Goal: Task Accomplishment & Management: Use online tool/utility

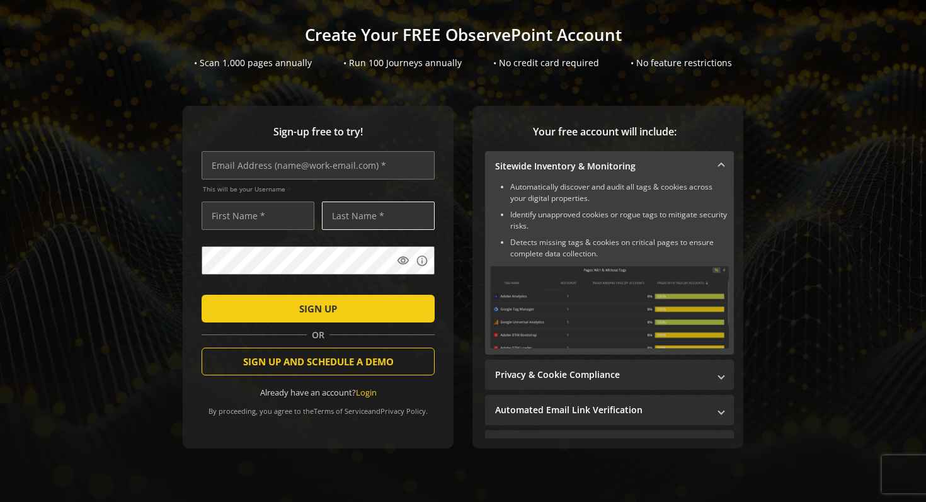
scroll to position [79, 0]
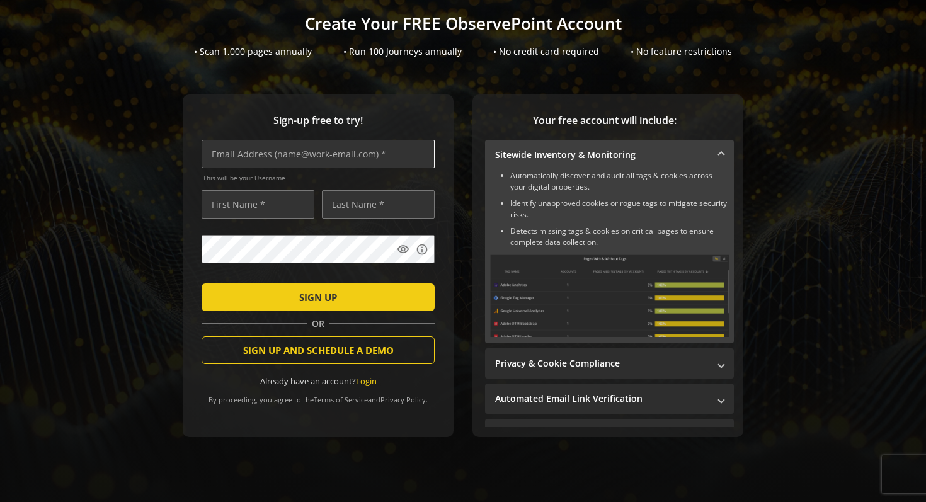
click at [351, 154] on input "text" at bounding box center [318, 154] width 233 height 28
type input "a"
type input "[EMAIL_ADDRESS][DOMAIN_NAME]"
click at [261, 204] on input "text" at bounding box center [258, 204] width 113 height 28
type input "[PERSON_NAME]"
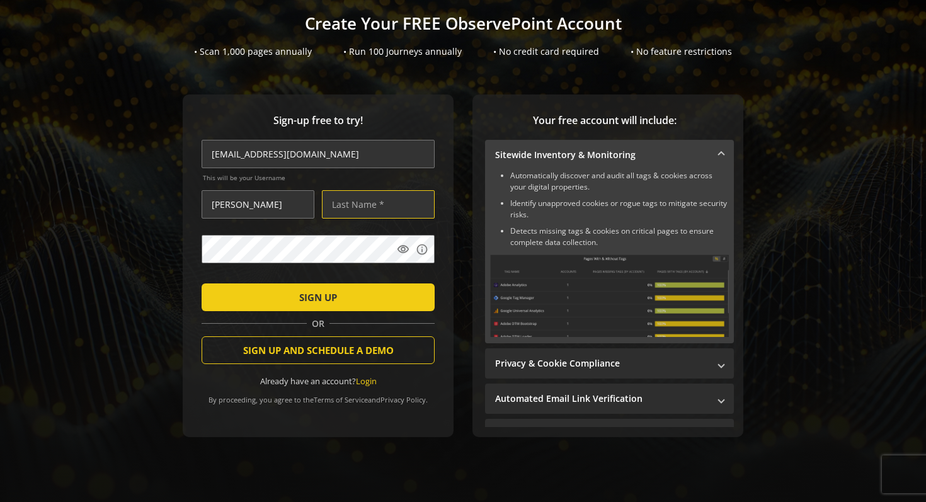
type input "Agarwal"
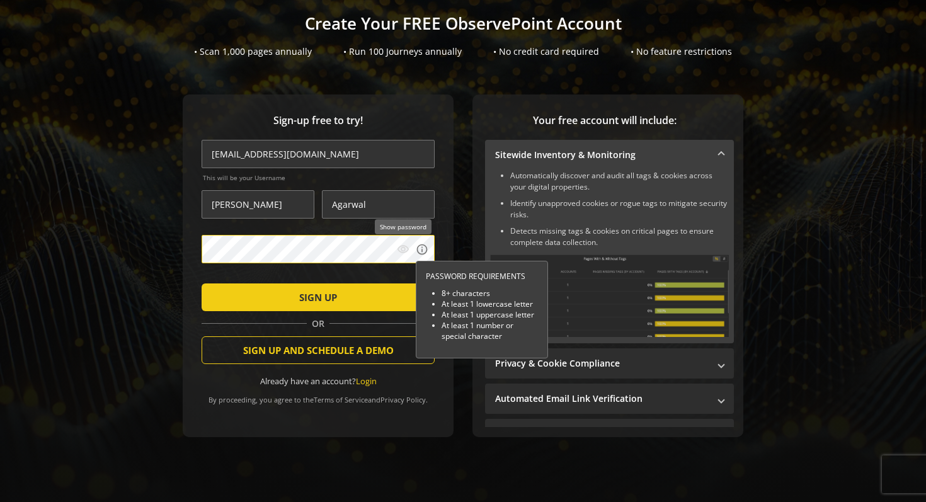
click at [401, 251] on mat-icon "visibility" at bounding box center [403, 249] width 13 height 13
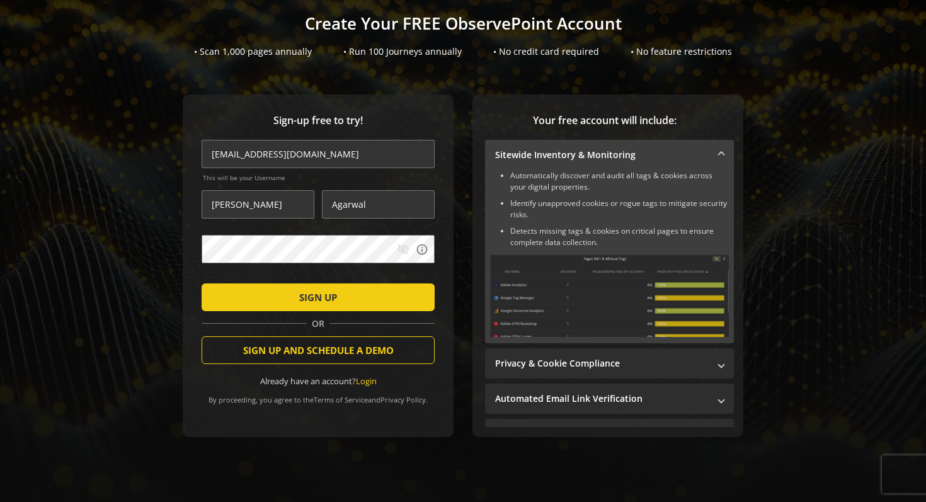
click at [401, 251] on mat-icon "visibility_off" at bounding box center [403, 249] width 13 height 13
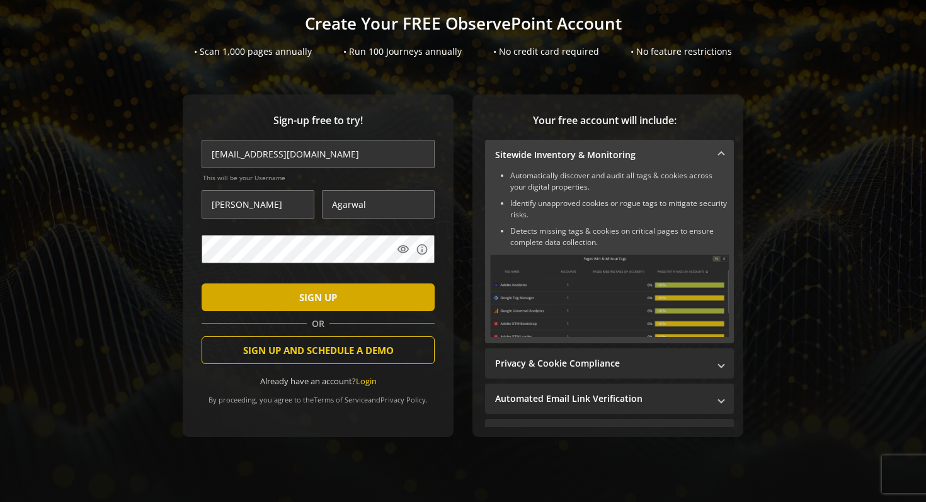
click at [386, 286] on span "submit" at bounding box center [318, 297] width 233 height 30
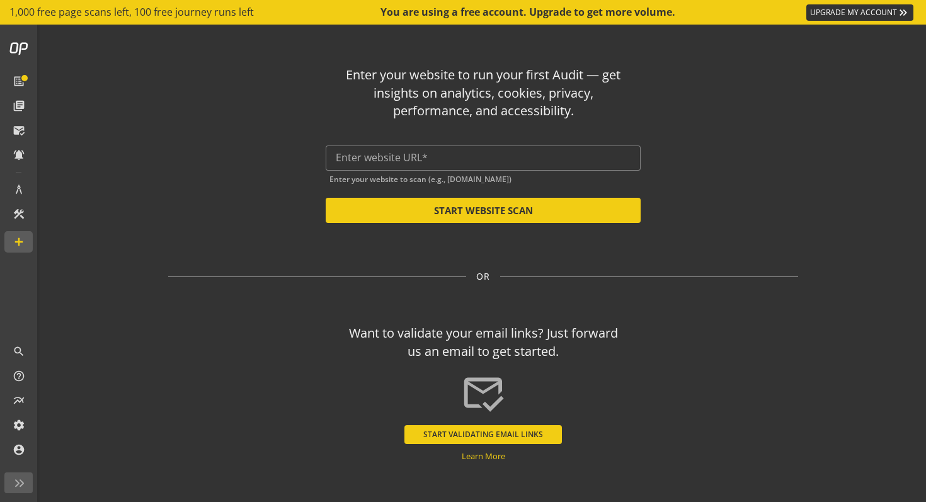
click at [774, 179] on div "Enter your website to run your first Audit — get insights on analytics, cookies…" at bounding box center [483, 139] width 630 height 167
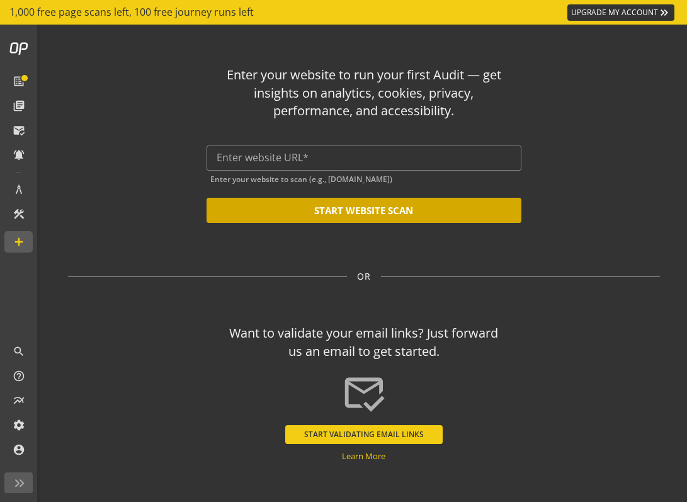
click at [409, 210] on button "START WEBSITE SCAN" at bounding box center [364, 210] width 315 height 25
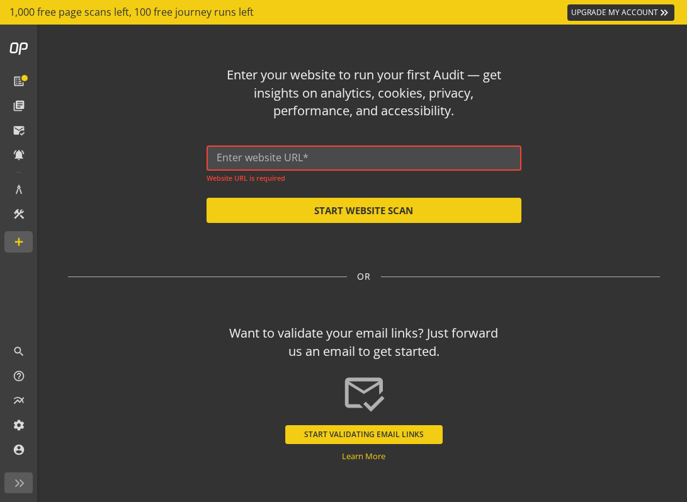
click at [356, 162] on input "text" at bounding box center [364, 158] width 295 height 12
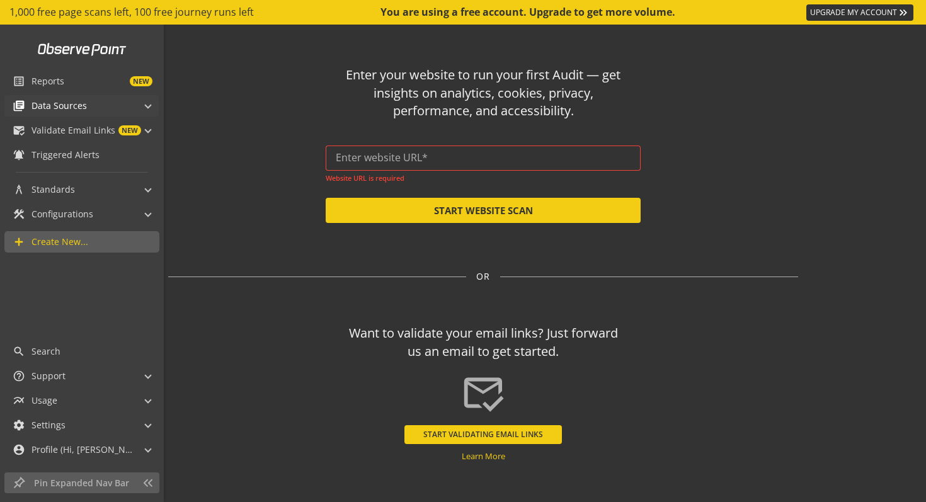
click at [106, 103] on mat-panel-title "library_books Data Sources" at bounding box center [74, 105] width 123 height 21
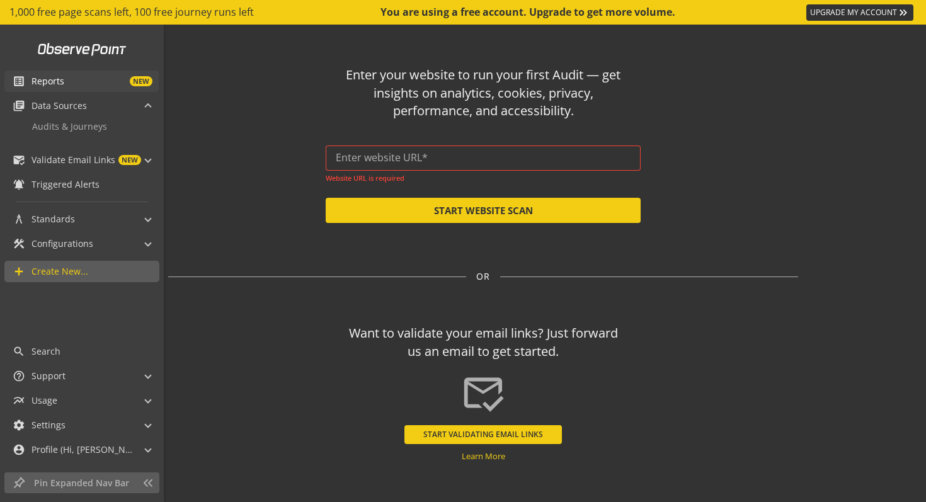
click at [90, 89] on link "list_alt Reports NEW" at bounding box center [81, 81] width 154 height 21
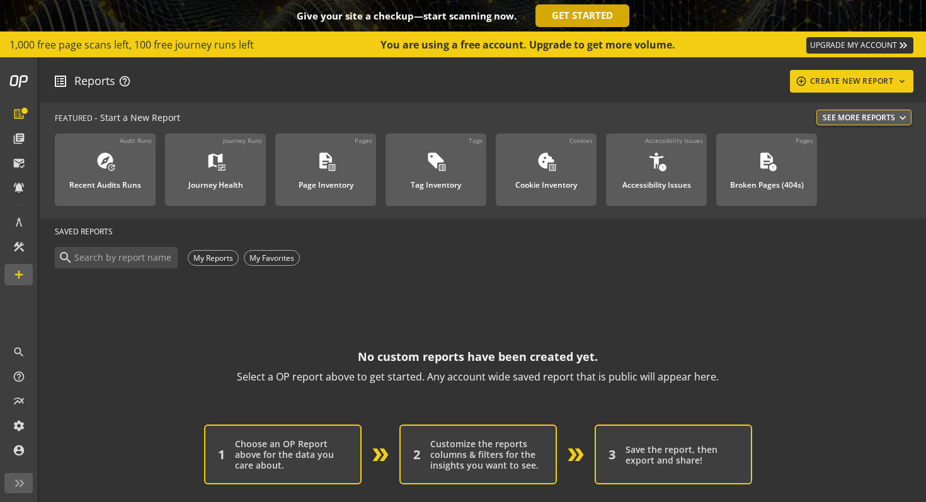
click at [566, 13] on link "GET STARTED" at bounding box center [582, 15] width 94 height 23
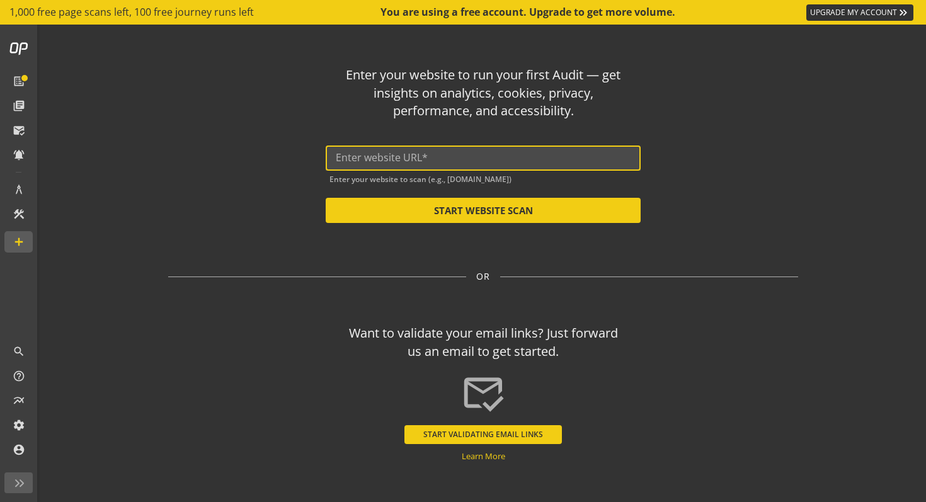
click at [470, 159] on input "text" at bounding box center [483, 158] width 295 height 12
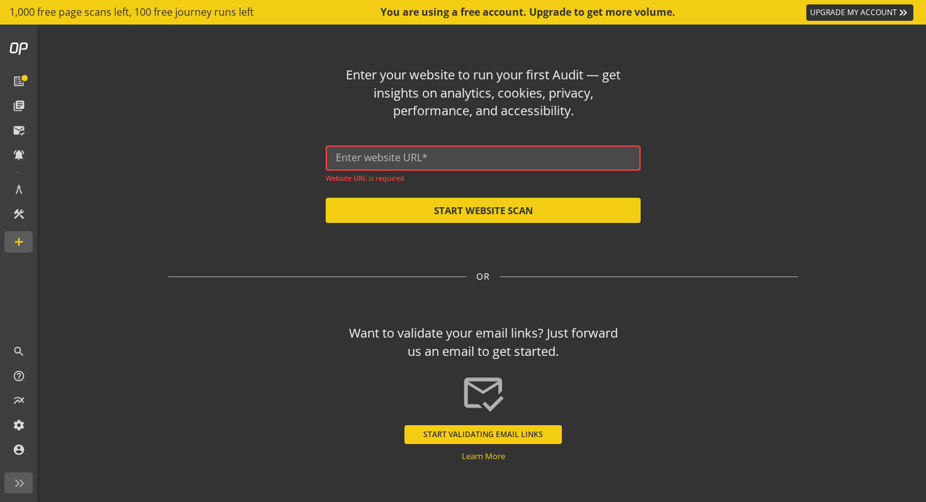
paste input "[URL][DOMAIN_NAME]"
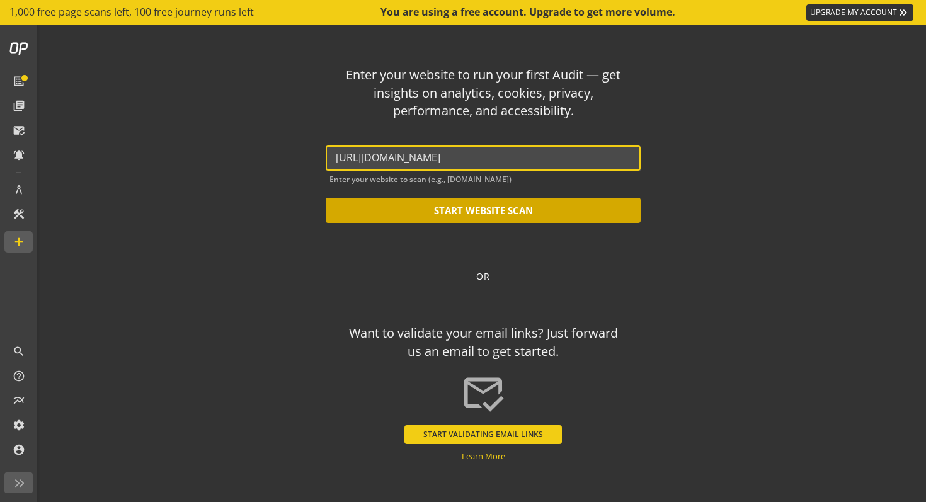
type input "[URL][DOMAIN_NAME]"
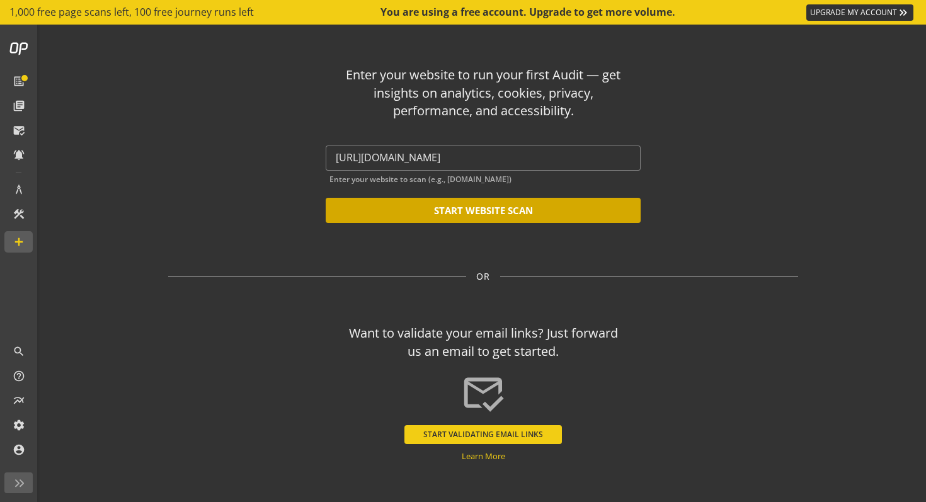
click at [486, 215] on button "START WEBSITE SCAN" at bounding box center [483, 210] width 315 height 25
click at [520, 208] on button "START WEBSITE SCAN" at bounding box center [483, 210] width 315 height 25
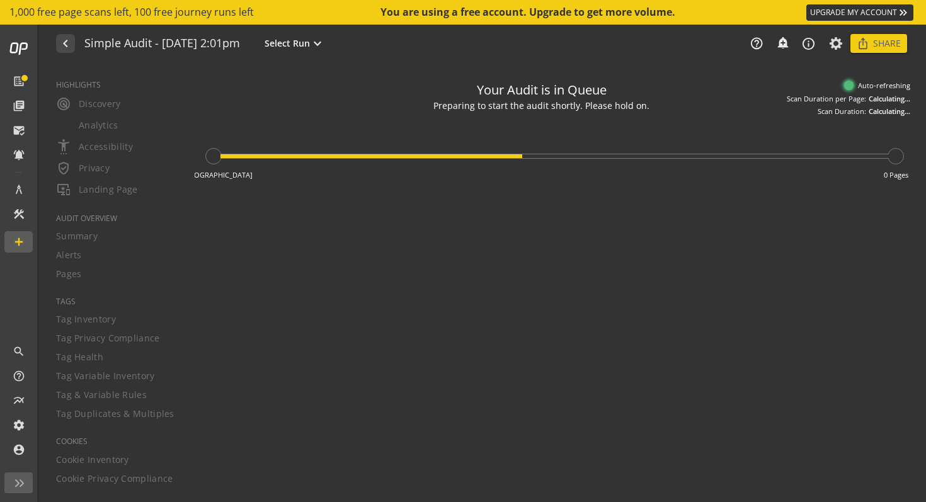
type textarea "Notes can include: -a description of what this audit is validating -changes in …"
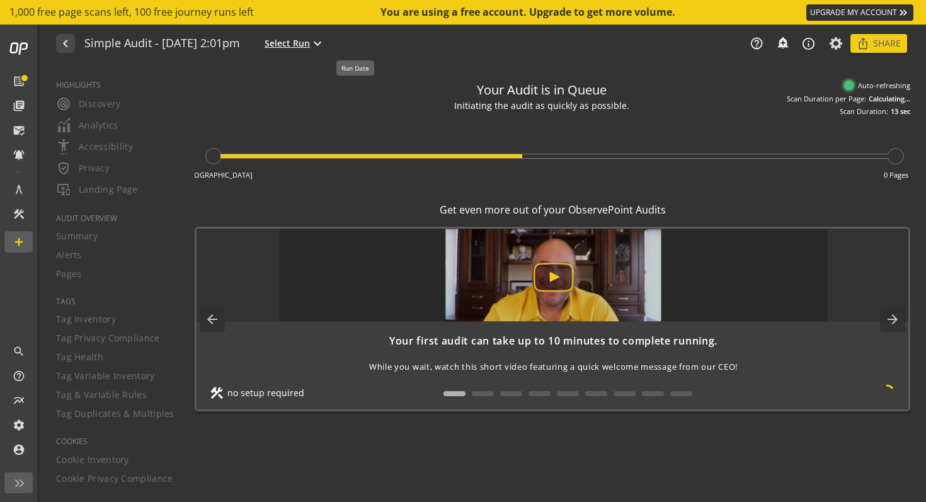
click at [310, 45] on span "Select Run" at bounding box center [287, 43] width 45 height 13
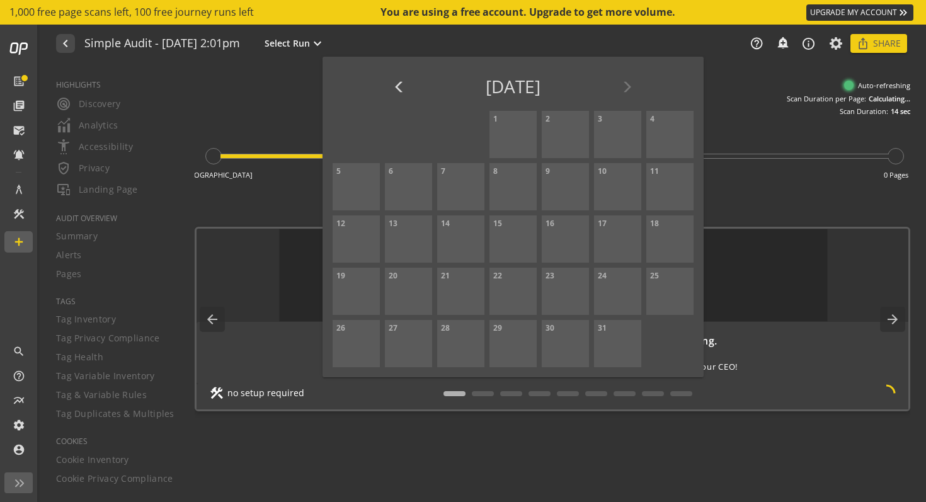
click at [273, 92] on div at bounding box center [463, 251] width 926 height 502
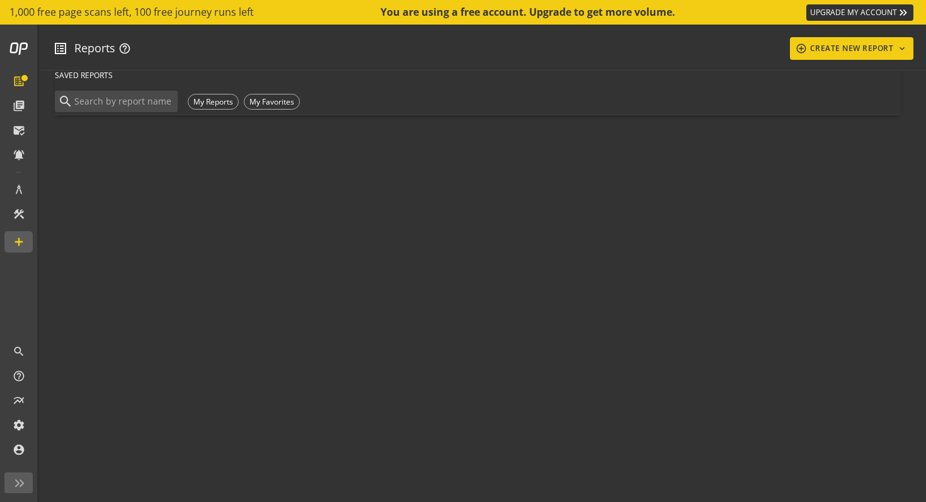
scroll to position [344, 0]
